Goal: Book appointment/travel/reservation

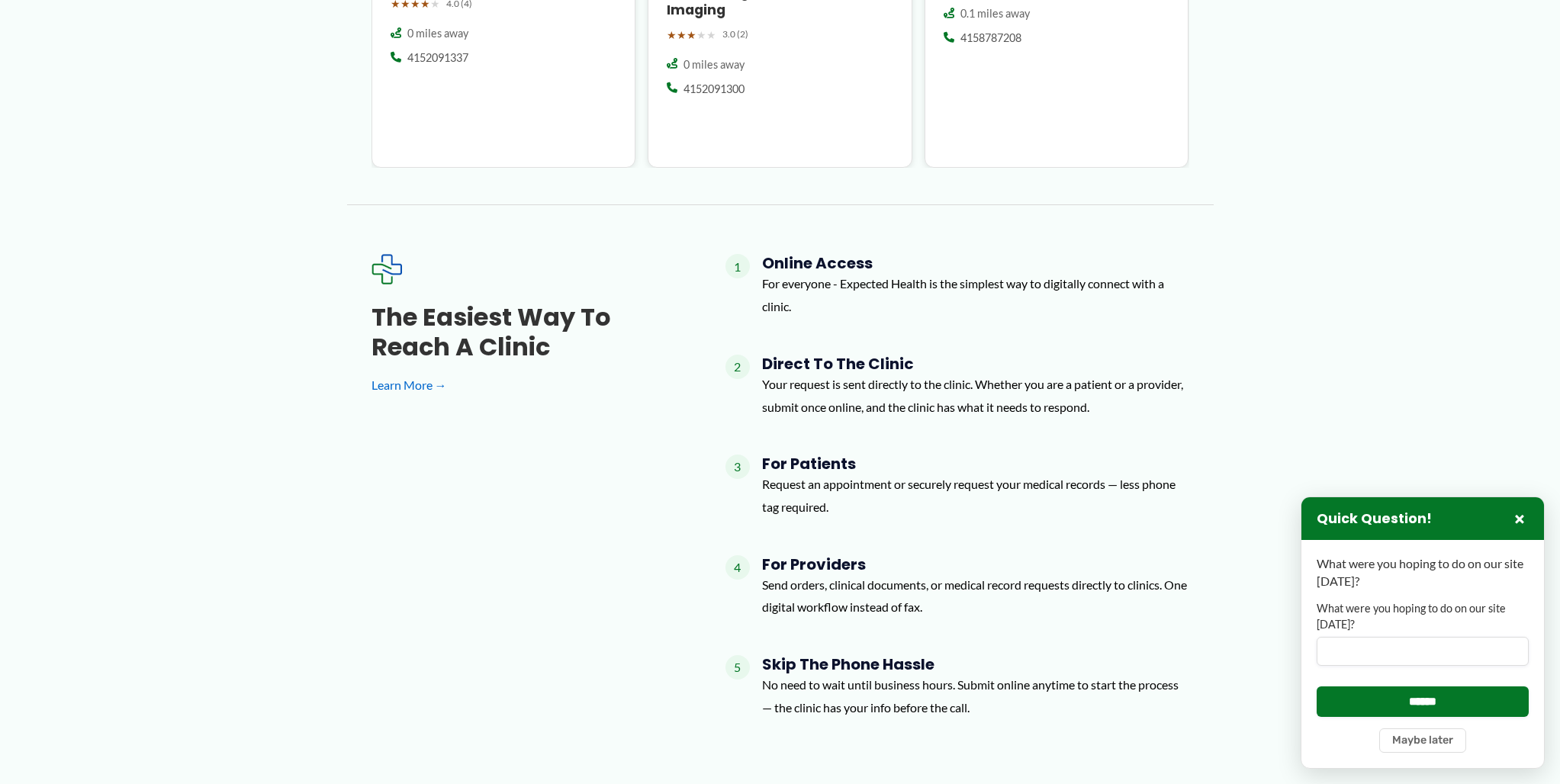
scroll to position [2140, 0]
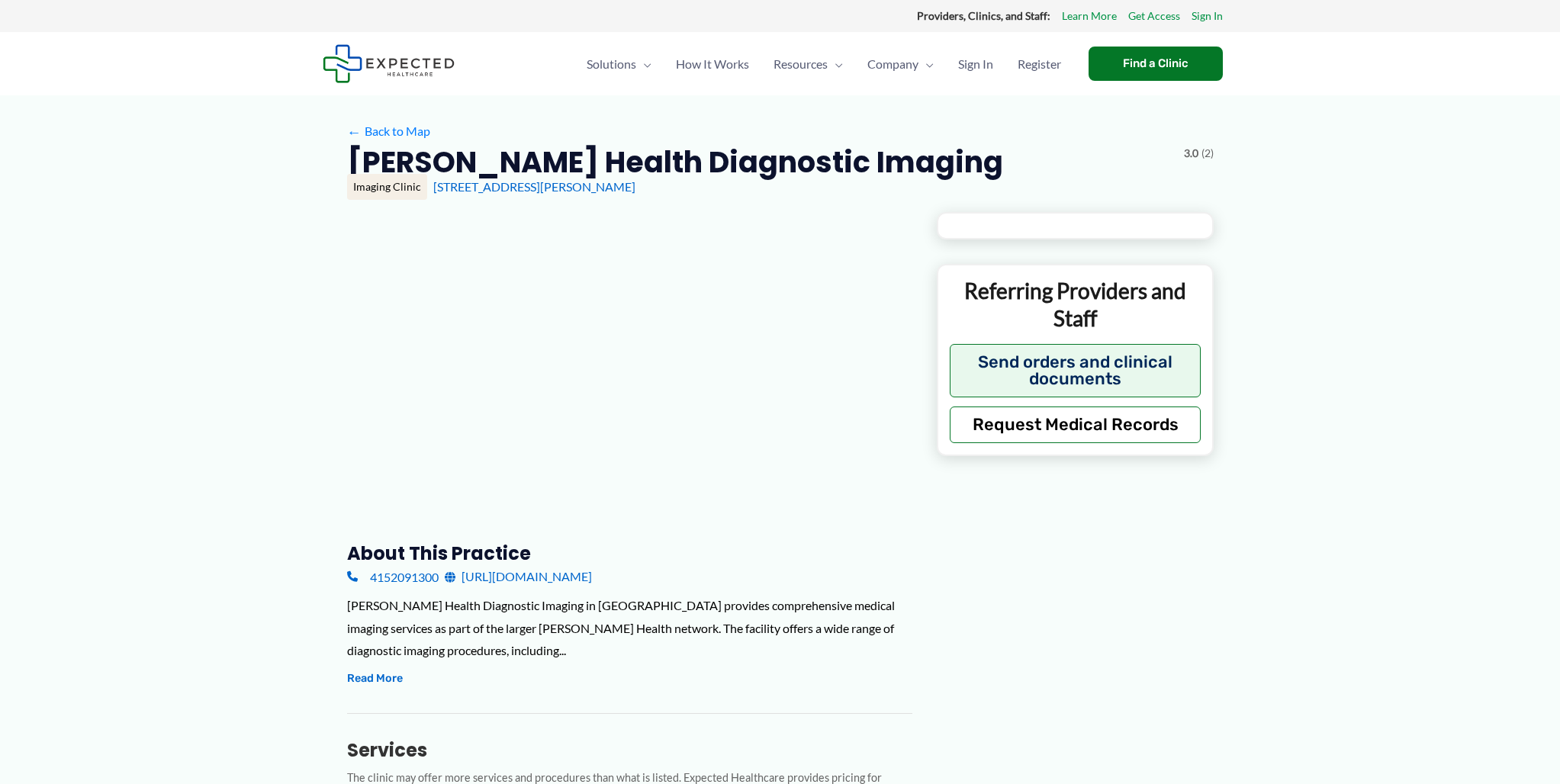
type input "**********"
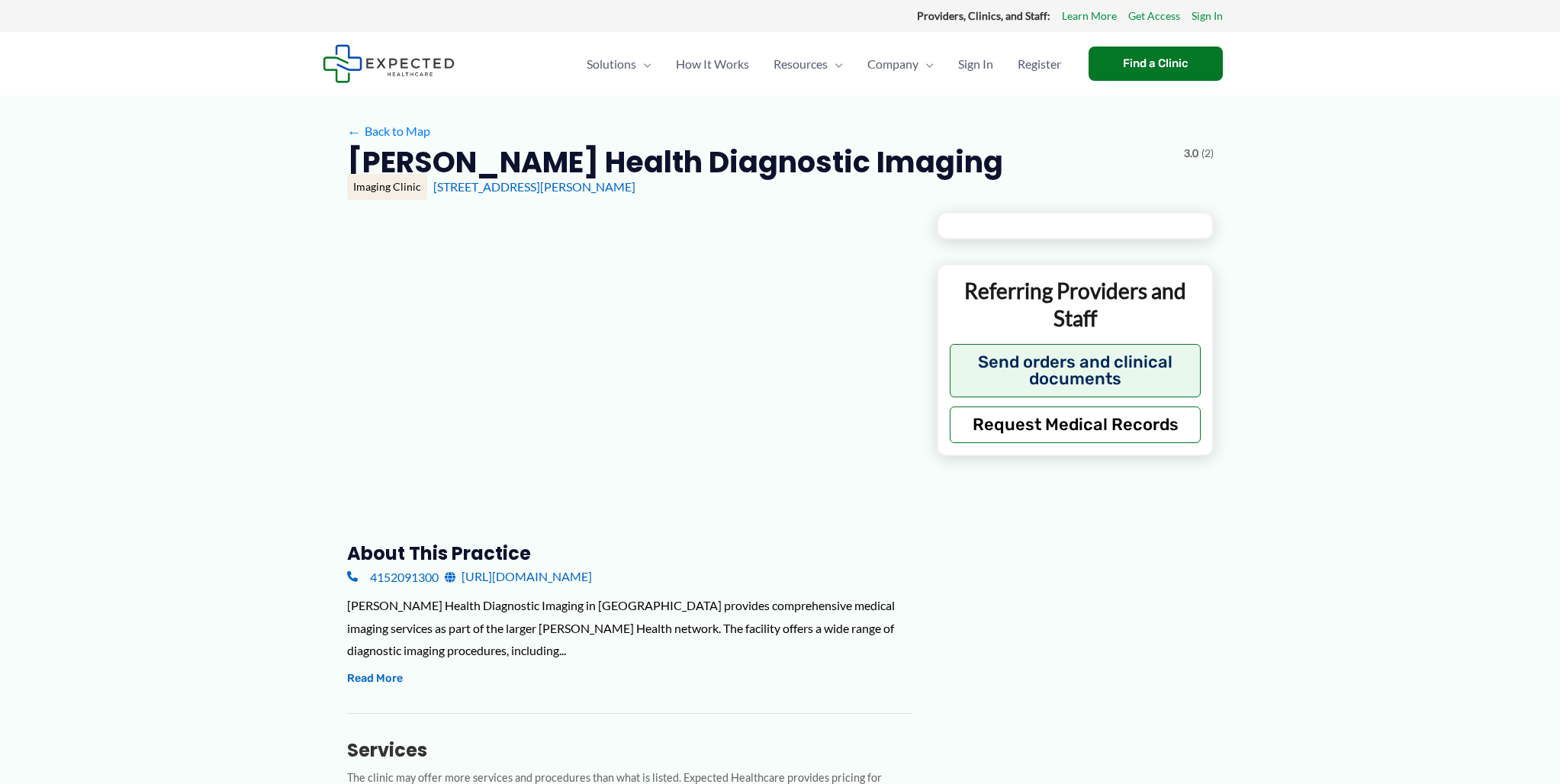
type input "**********"
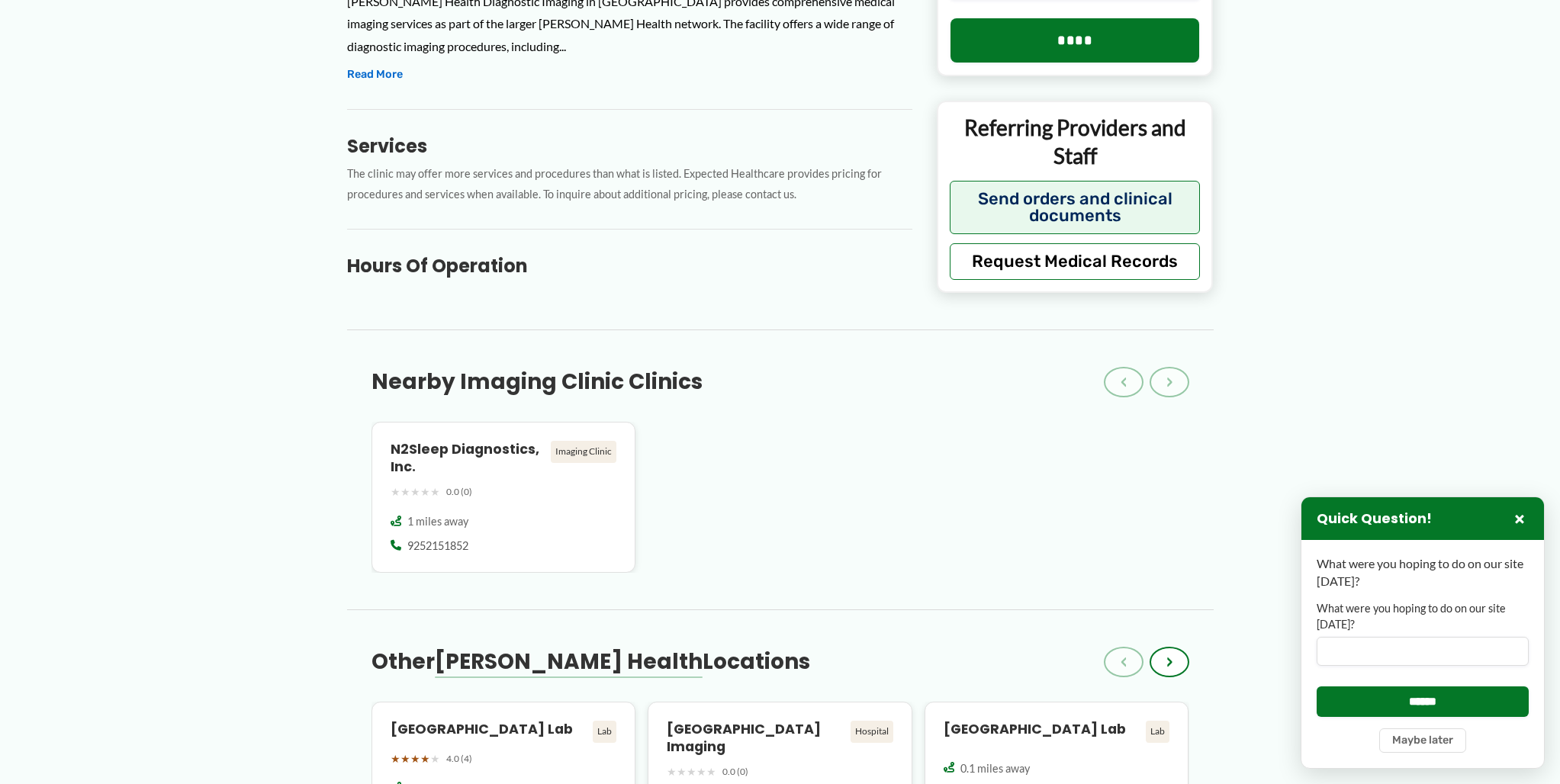
scroll to position [628, 0]
